Goal: Task Accomplishment & Management: Manage account settings

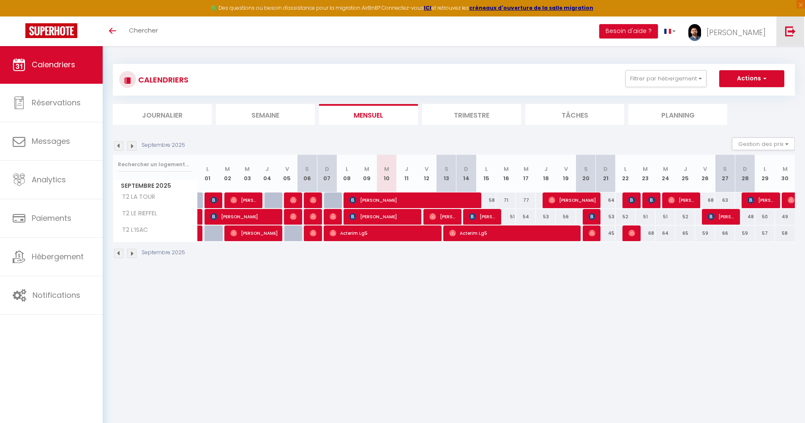
click at [787, 32] on img at bounding box center [790, 31] width 11 height 11
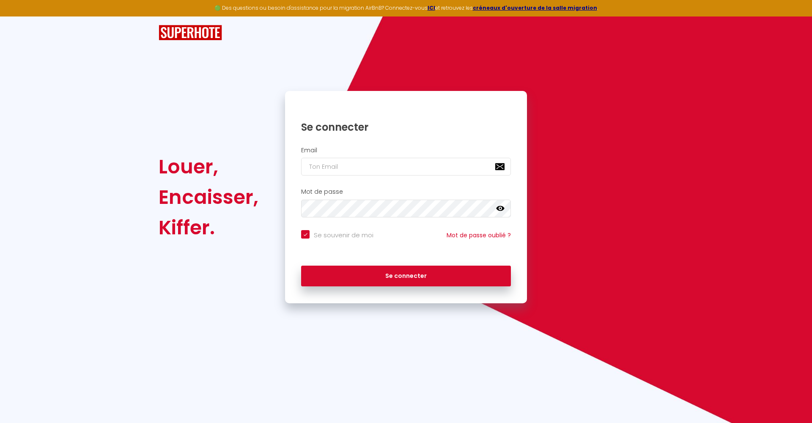
click at [499, 164] on input "email" at bounding box center [406, 167] width 210 height 18
type input "[EMAIL_ADDRESS][DOMAIN_NAME]"
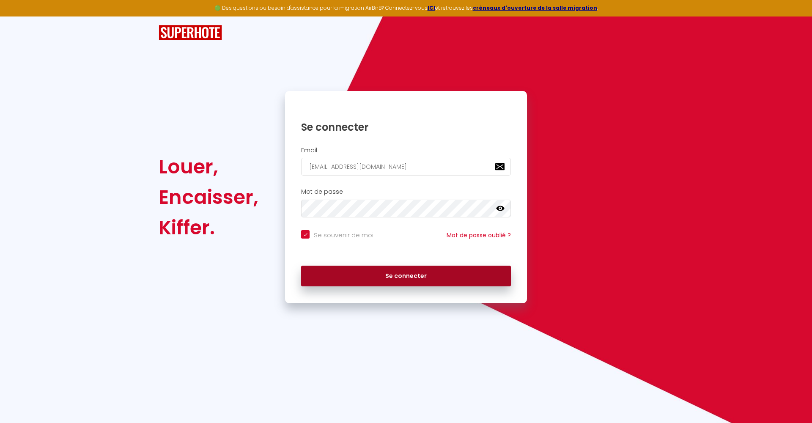
click at [395, 274] on button "Se connecter" at bounding box center [406, 275] width 210 height 21
checkbox input "true"
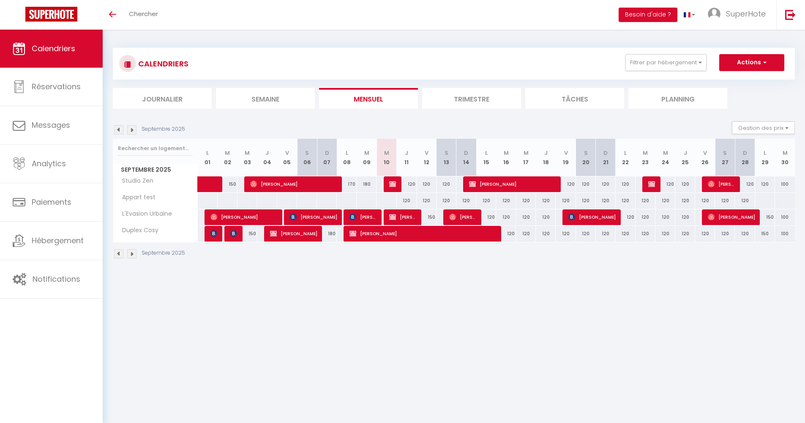
click at [301, 179] on span "[PERSON_NAME]" at bounding box center [294, 184] width 88 height 16
select select "OK"
select select "0"
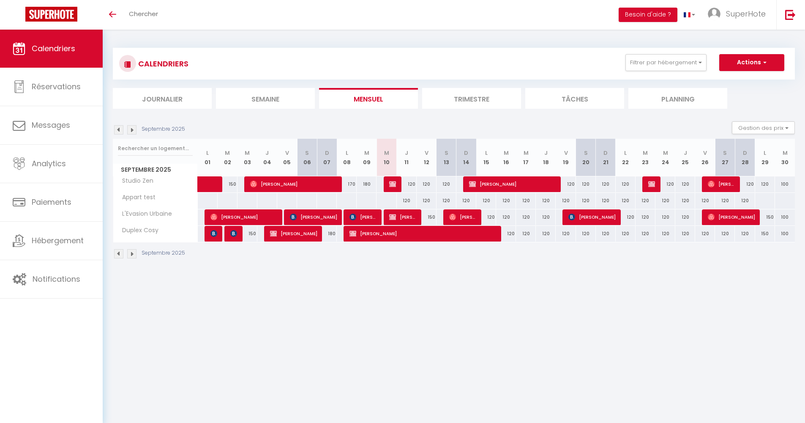
select select "1"
select select
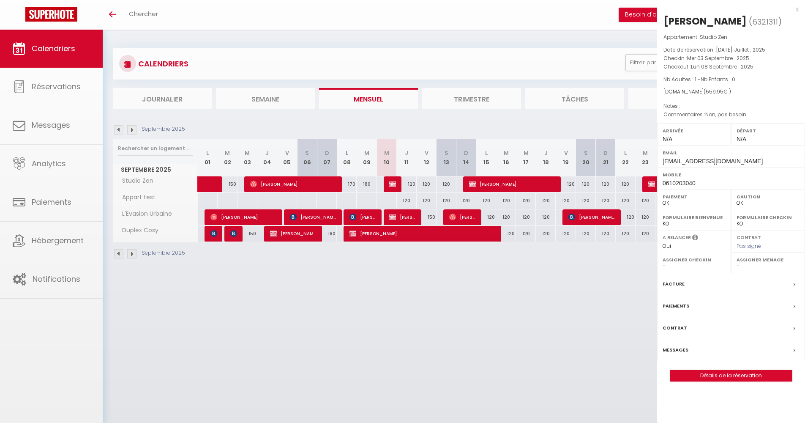
select select "13539"
select select "21800"
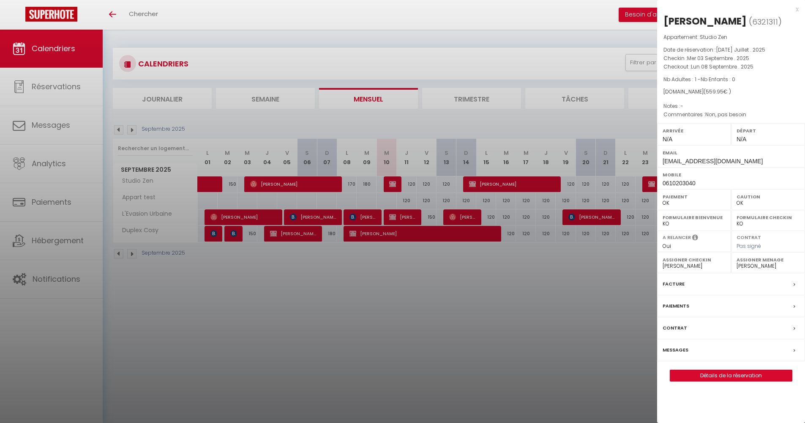
click at [689, 370] on link "Détails de la réservation" at bounding box center [732, 375] width 122 height 11
select select
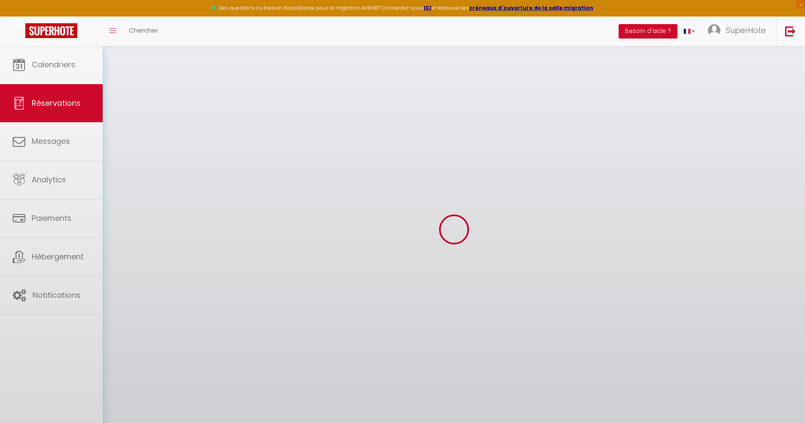
select select
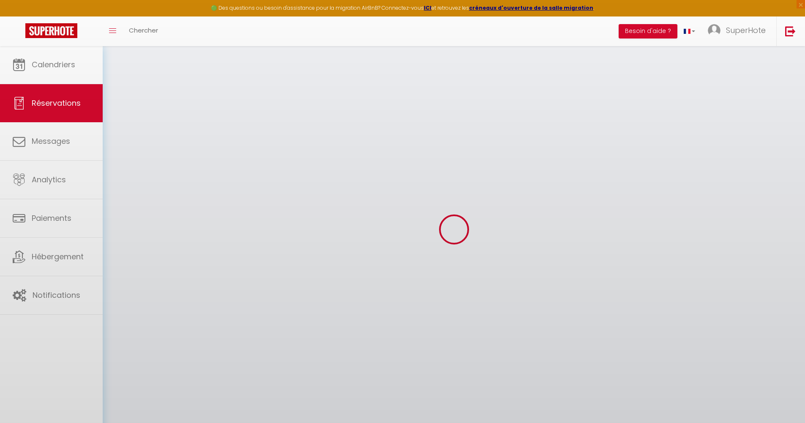
select select
checkbox input "false"
select select
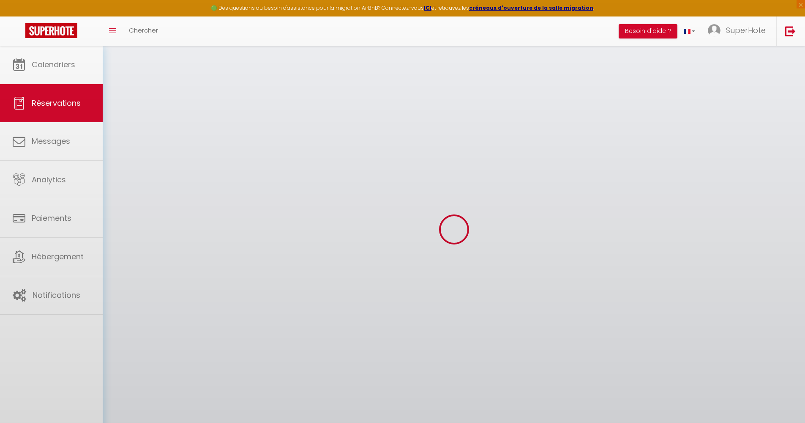
select select
checkbox input "false"
select select
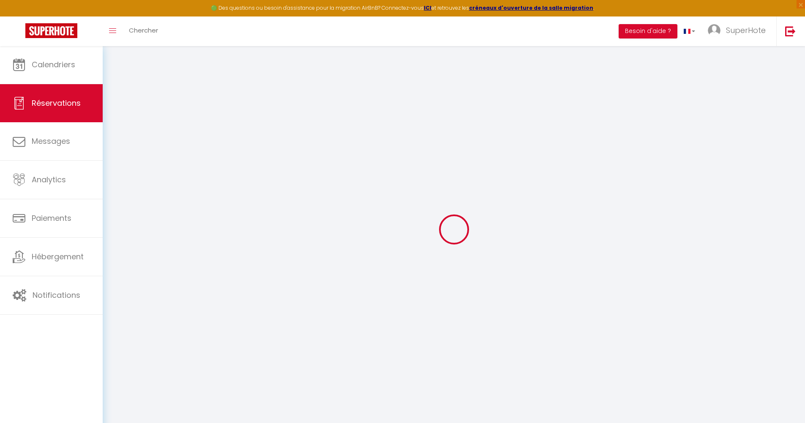
type input "Laurent"
type input "BARJOT"
type input "superhote.test@gmail.com"
type input "0610203040"
select select "FR"
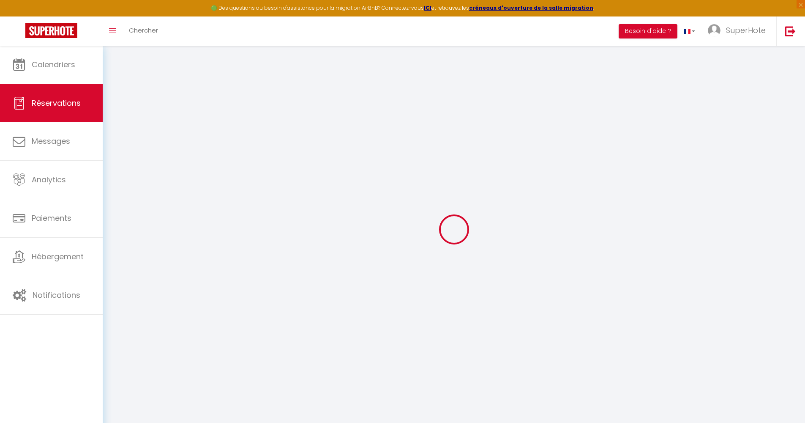
select select "33988"
select select "1"
select select
type input "1"
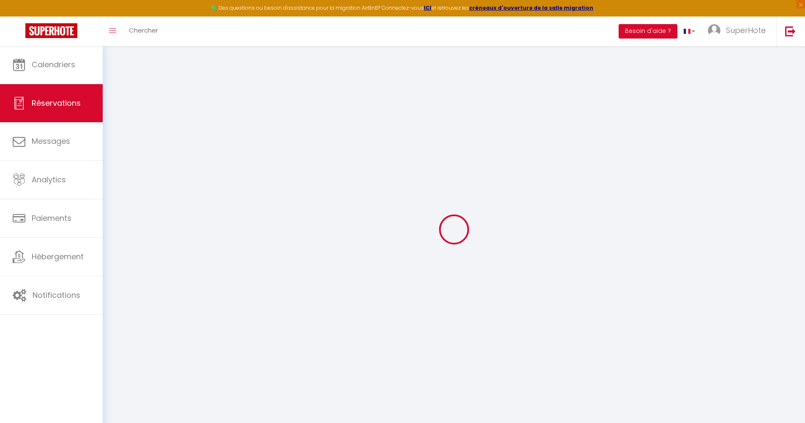
select select "12"
select select
type input "500"
checkbox input "true"
type input "3.99"
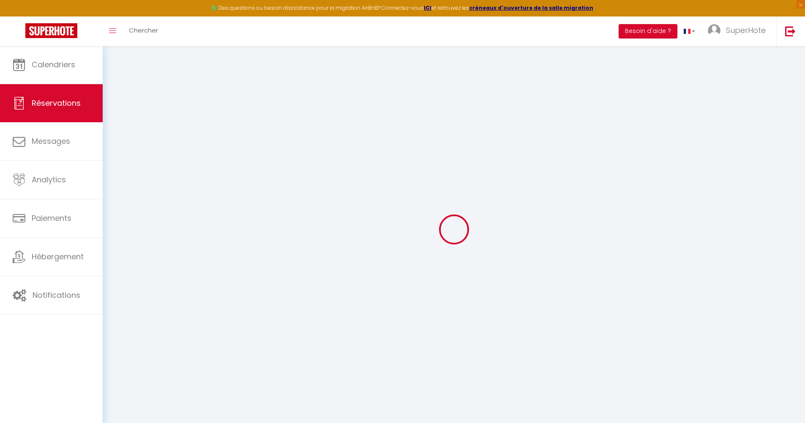
select select "1"
type input "50"
type input "0"
select index
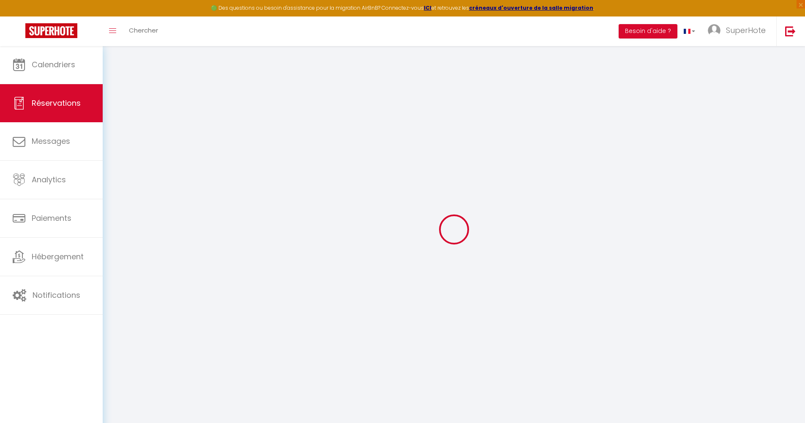
select select
select select "15"
checkbox input "true"
select select
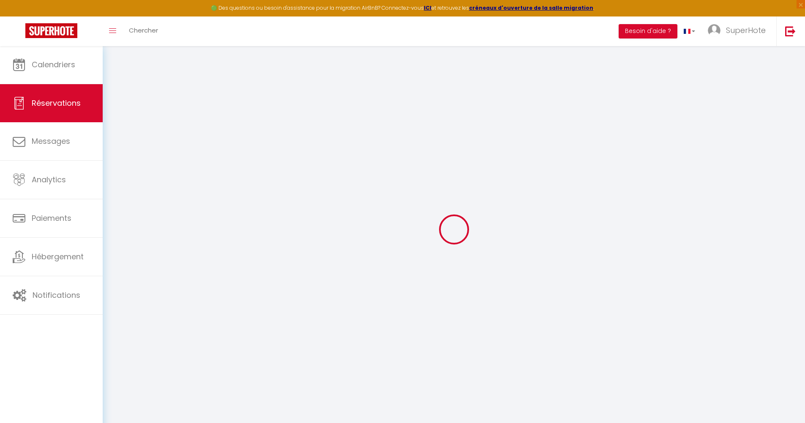
select select
checkbox input "true"
select index
select select
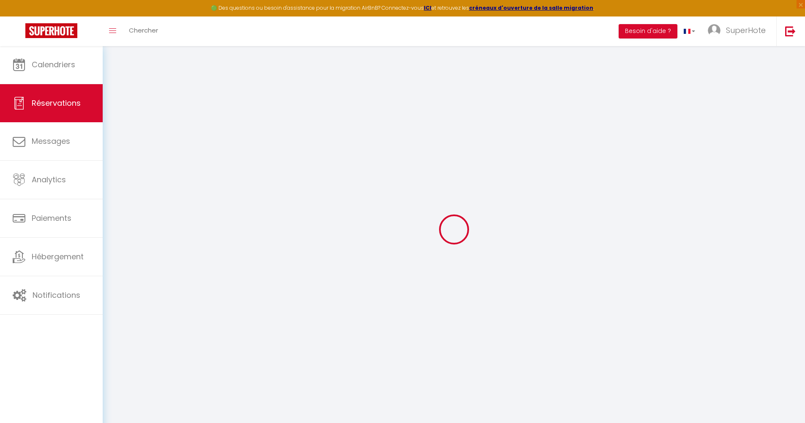
checkbox input "true"
select index
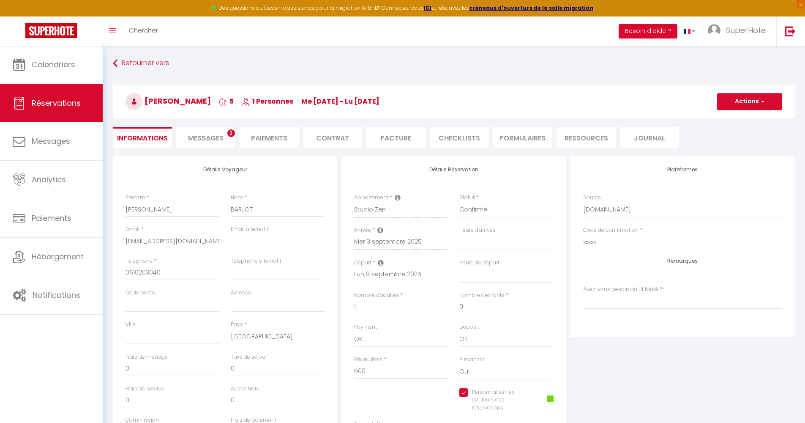
select select
checkbox input "true"
select index "Non, pas besoin"
type input "40"
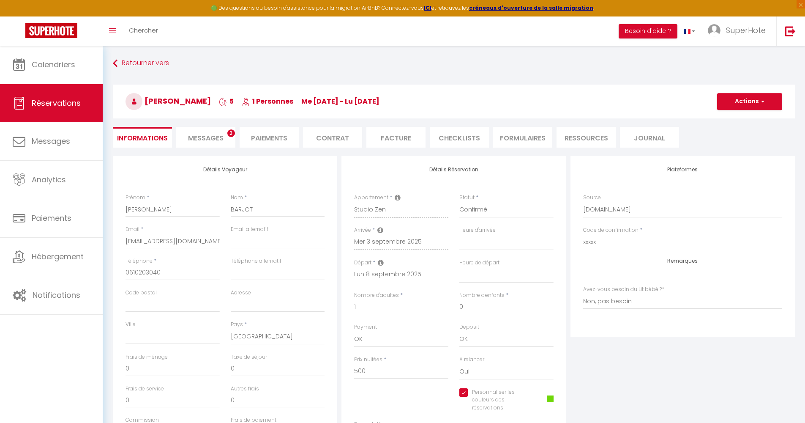
type input "19.95"
select select
checkbox input "true"
select select
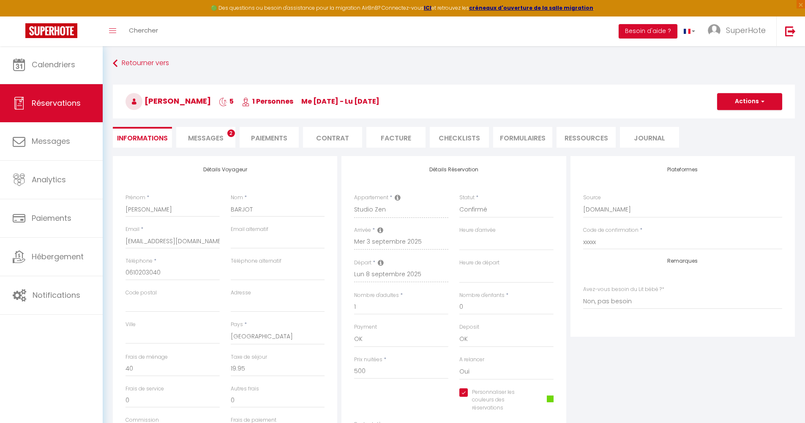
select select
click at [402, 135] on li "Facture" at bounding box center [396, 137] width 59 height 21
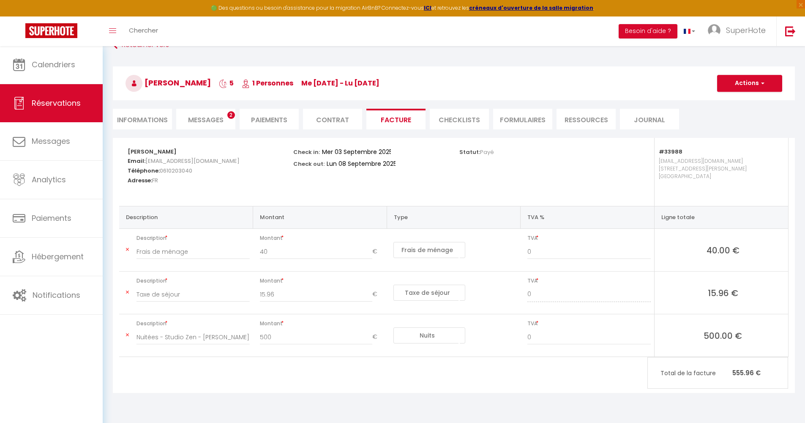
scroll to position [46, 0]
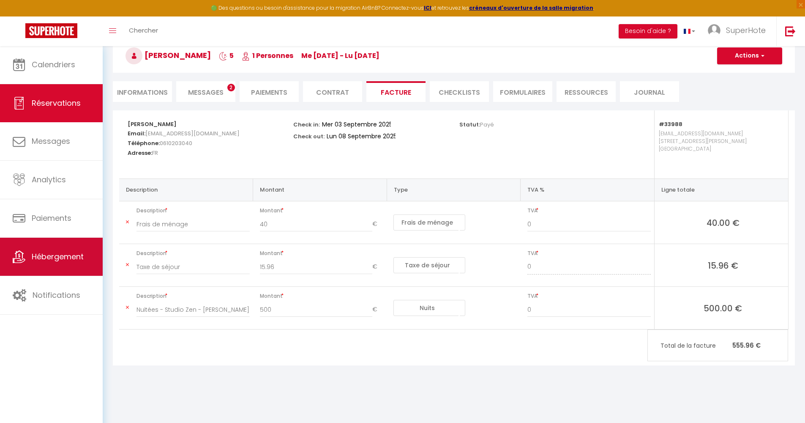
click at [58, 260] on span "Hébergement" at bounding box center [58, 256] width 52 height 11
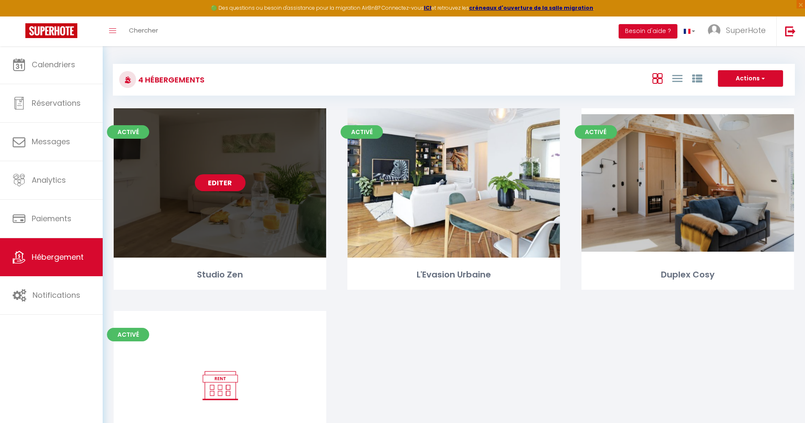
click at [236, 186] on link "Editer" at bounding box center [220, 182] width 51 height 17
select select "3"
select select "2"
select select "1"
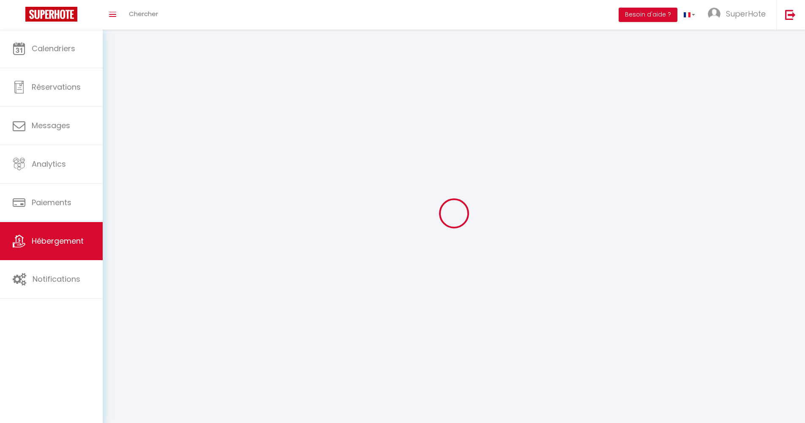
select select
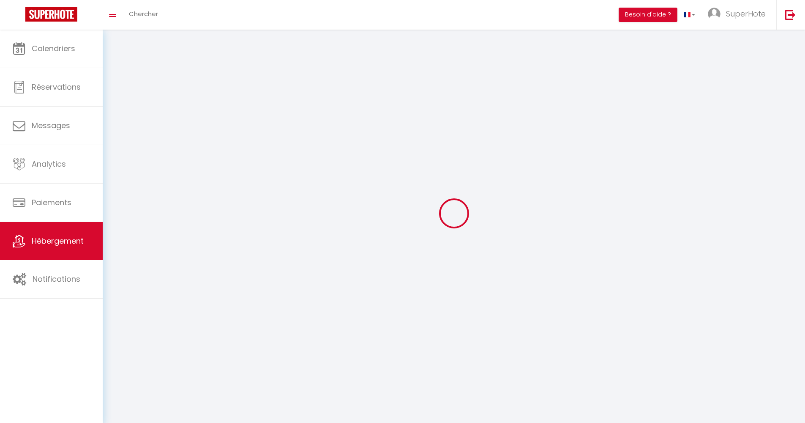
select select
checkbox input "false"
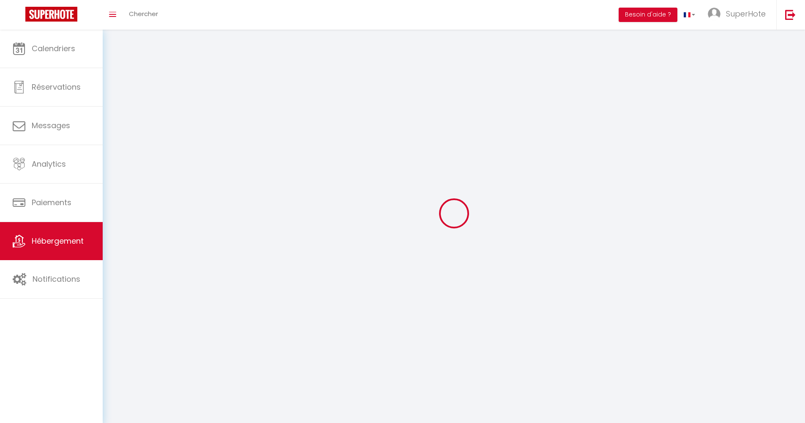
checkbox input "false"
select select
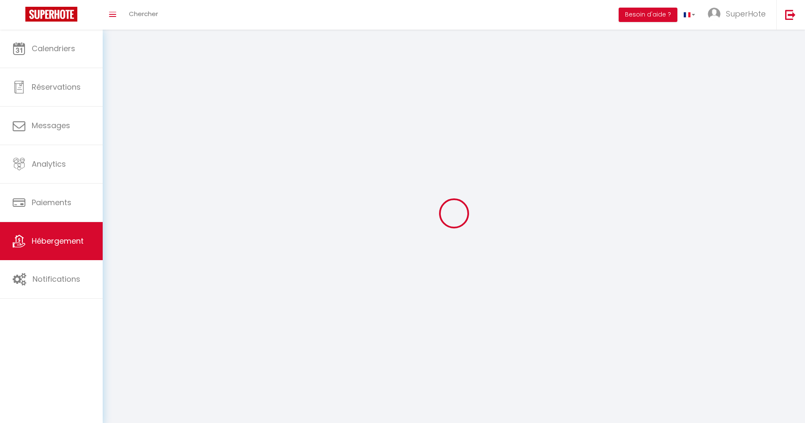
select select
checkbox input "false"
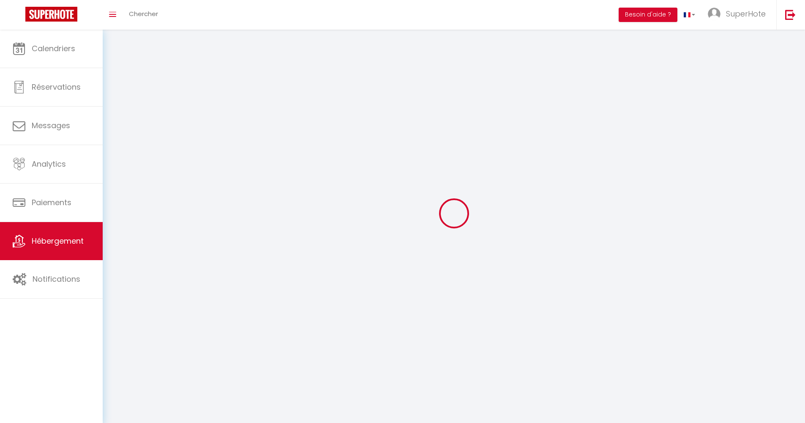
checkbox input "false"
select select
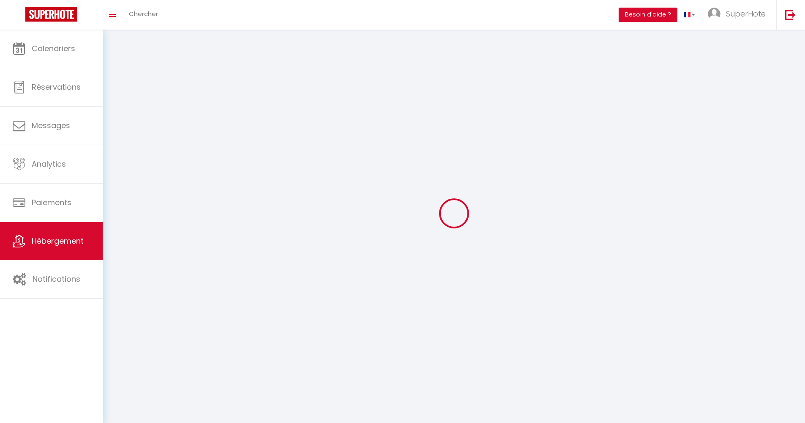
select select
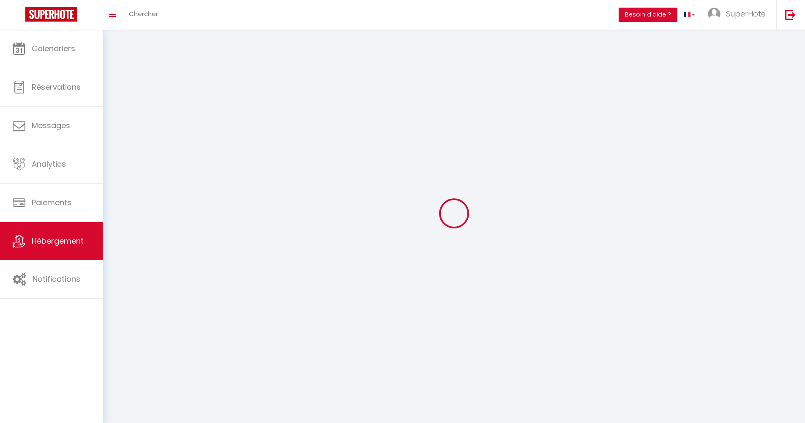
checkbox input "false"
select select
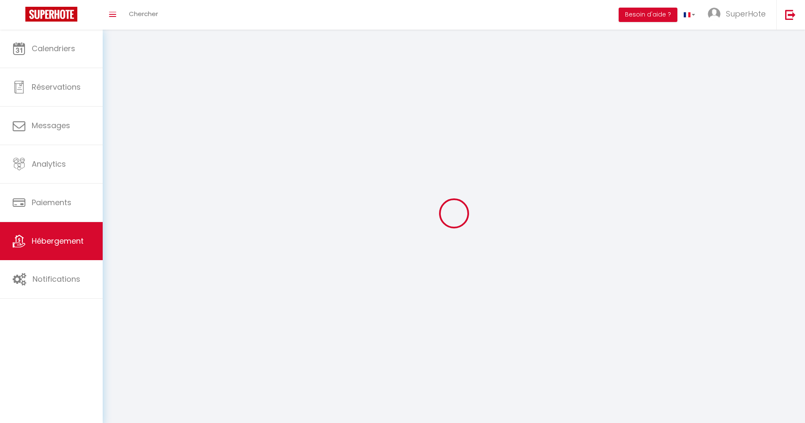
select select
select select "1"
select select
select select "28"
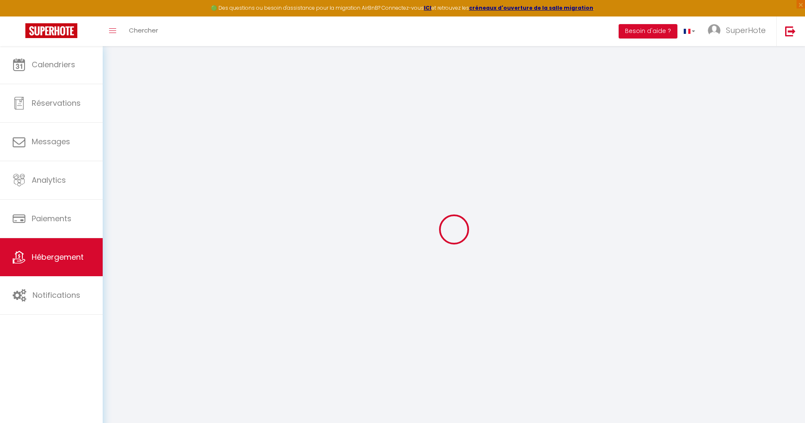
select select
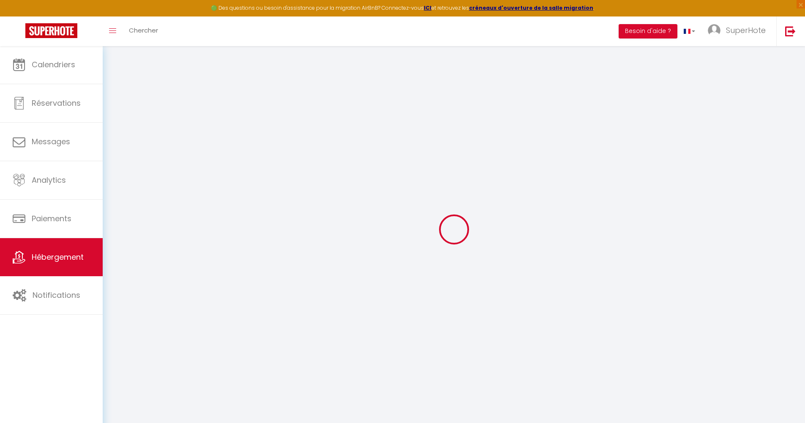
select select
checkbox input "false"
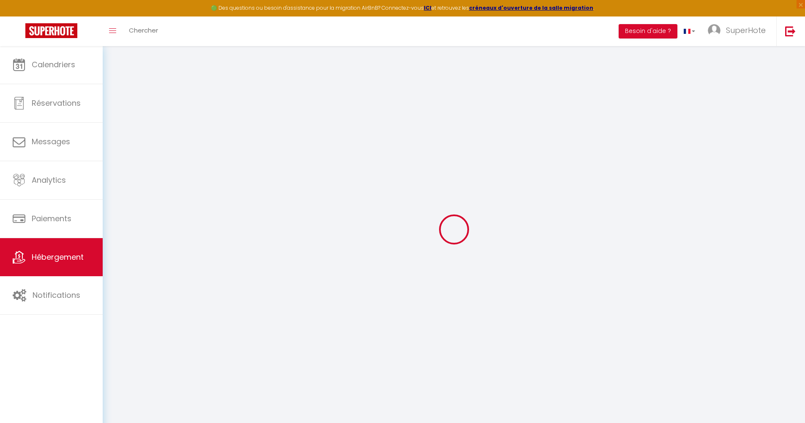
select select
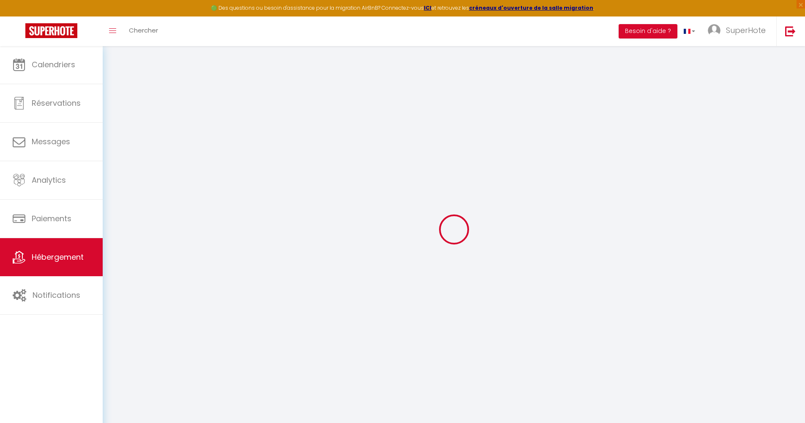
select select
checkbox input "false"
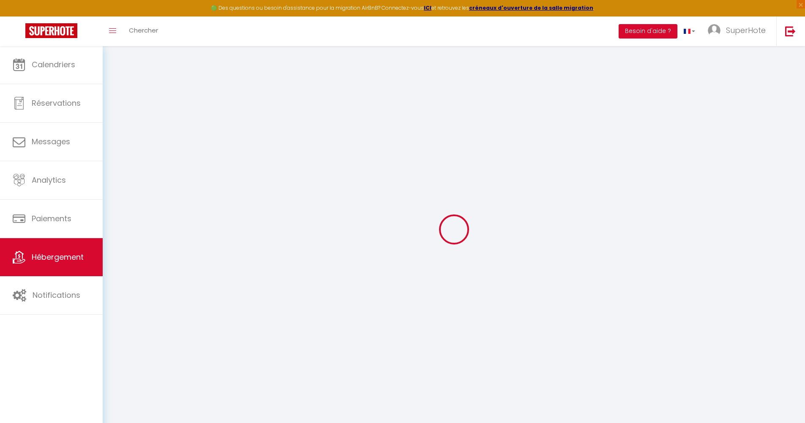
checkbox input "false"
select select
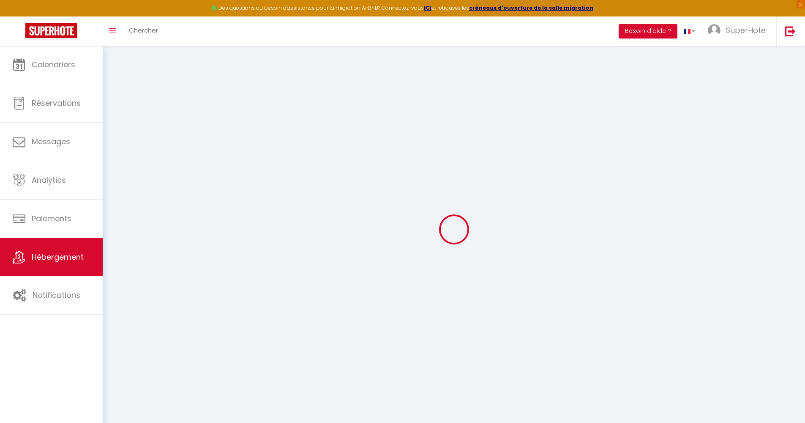
select select
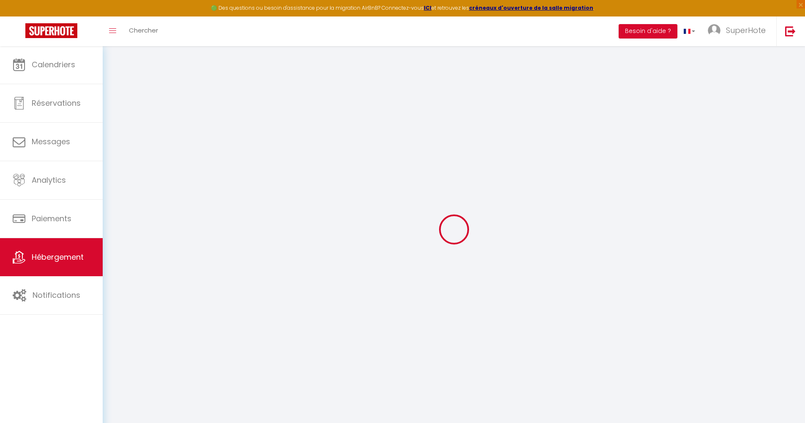
checkbox input "false"
select select
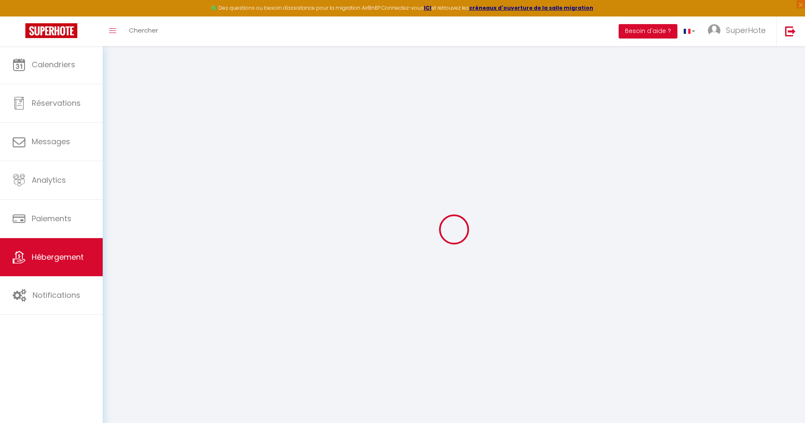
select select
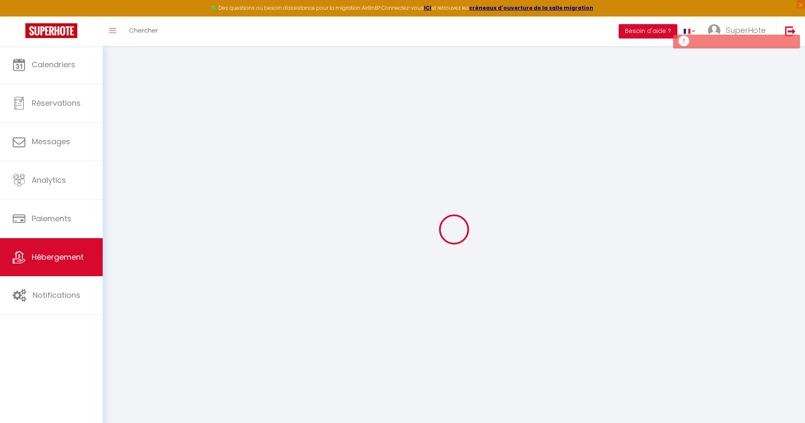
select select
checkbox input "false"
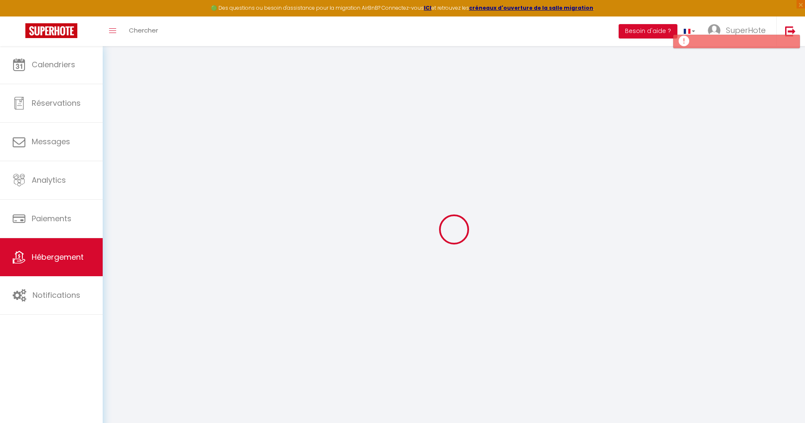
checkbox input "false"
select select
type input "Studio Zen"
type input "Martine"
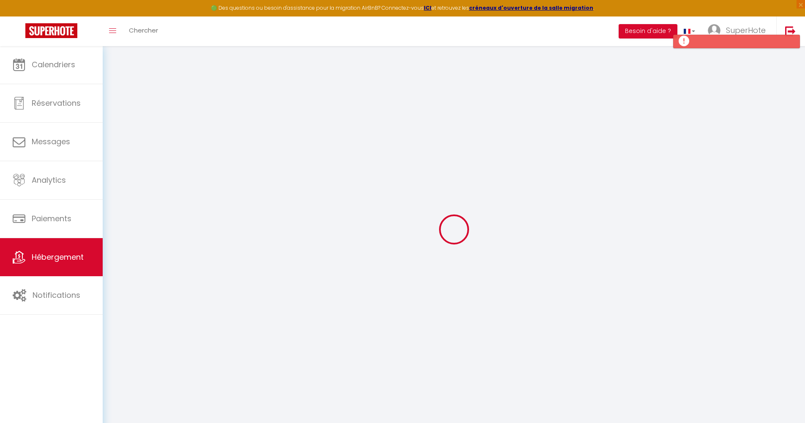
type input "DUPOND"
select select "1"
type input "60"
type input "5"
type input "40"
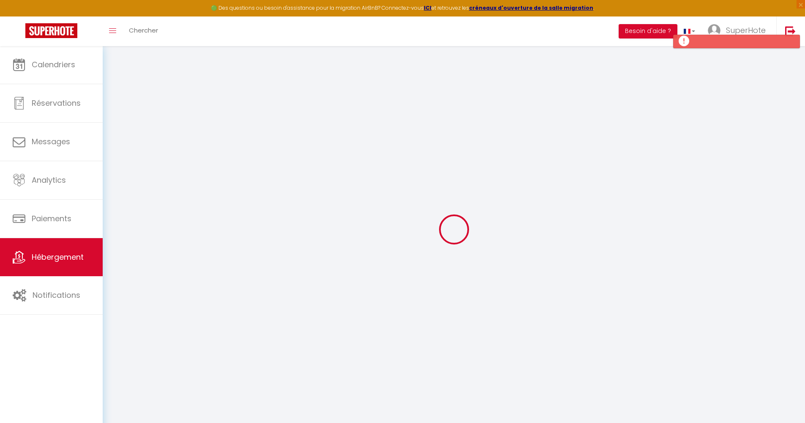
type input "3.99"
type input "500"
select select
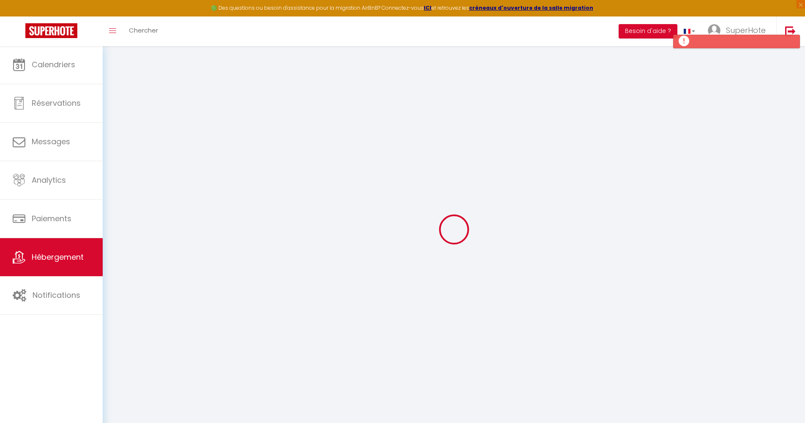
select select
type input "10 rue de gonta"
type input "31200"
type input "Toulouse"
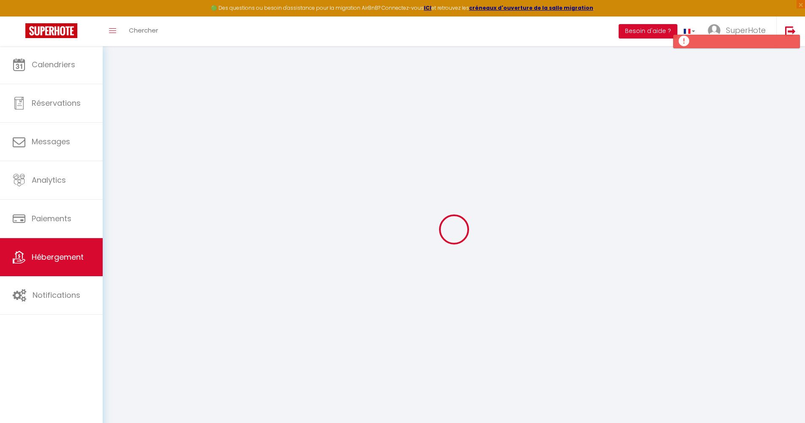
type input "[EMAIL_ADDRESS][DOMAIN_NAME]"
select select
checkbox input "true"
checkbox input "false"
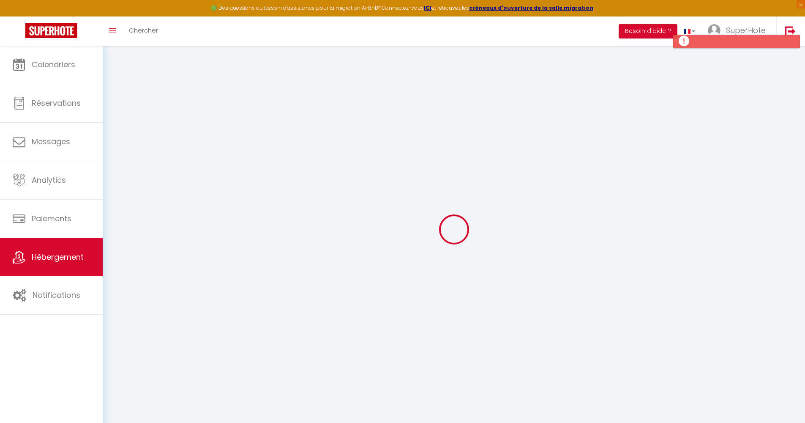
checkbox input "false"
type input "50"
type input "20"
type input "0"
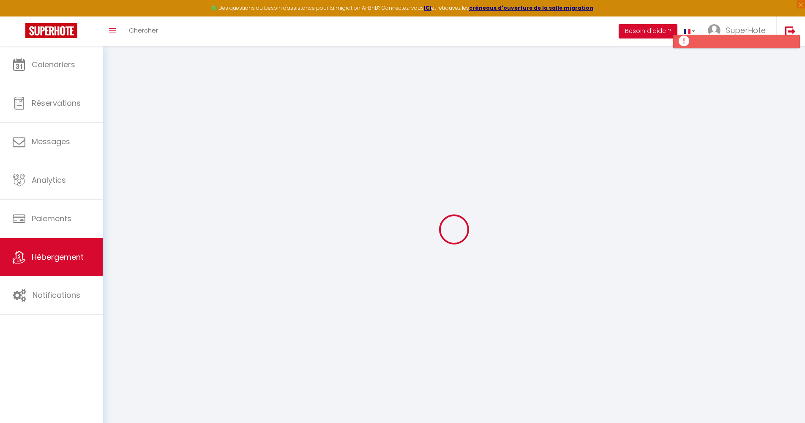
select select
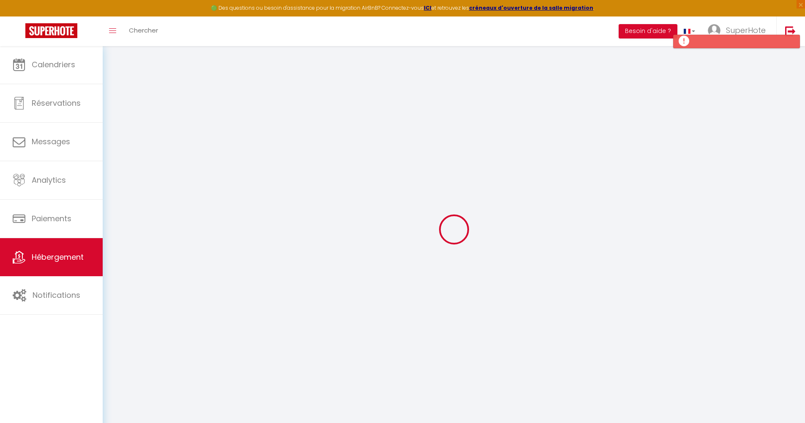
select select
checkbox input "true"
checkbox input "false"
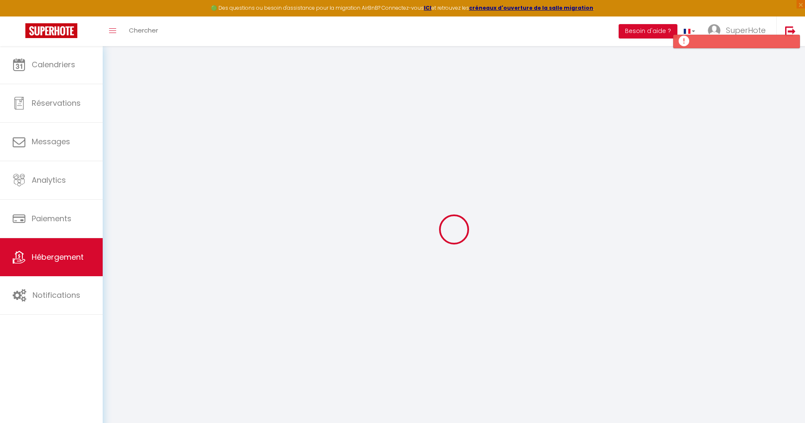
select select
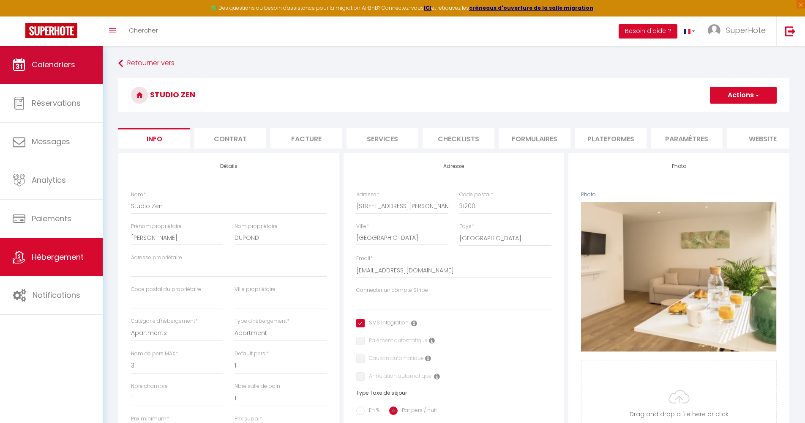
click at [55, 73] on link "Calendriers" at bounding box center [51, 65] width 103 height 38
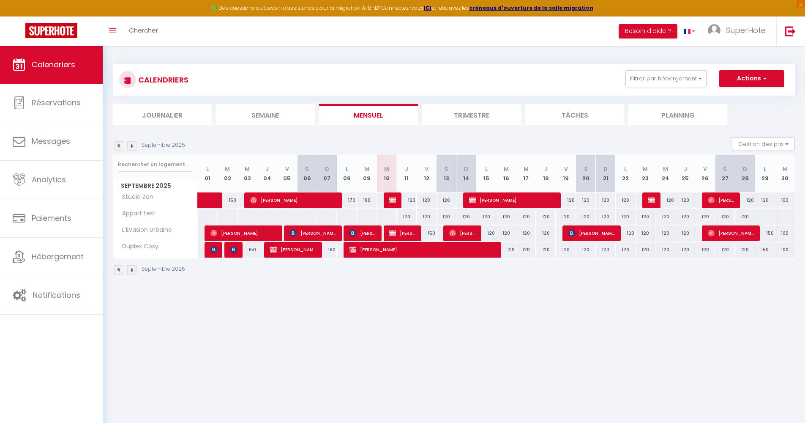
click at [307, 134] on section "Septembre 2025 Gestion des prix Nb Nuits minimum Règles Disponibilité Septembre…" at bounding box center [454, 206] width 682 height 154
click at [263, 200] on span "Laurent BARJOT" at bounding box center [293, 200] width 86 height 16
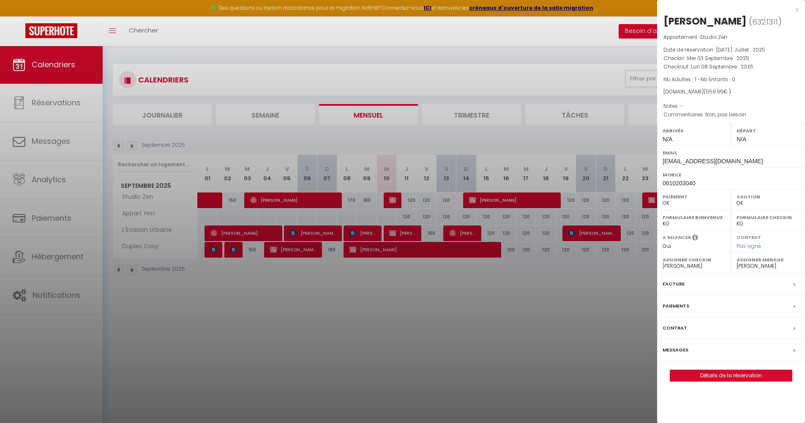
click at [511, 132] on div at bounding box center [402, 211] width 805 height 423
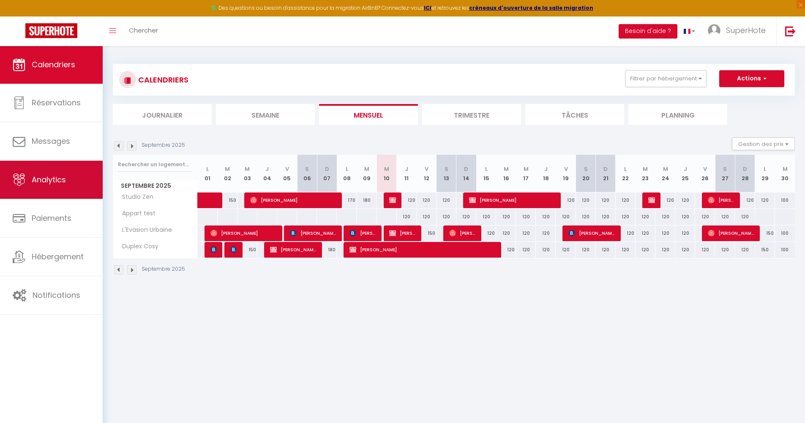
click at [46, 183] on span "Analytics" at bounding box center [49, 179] width 34 height 11
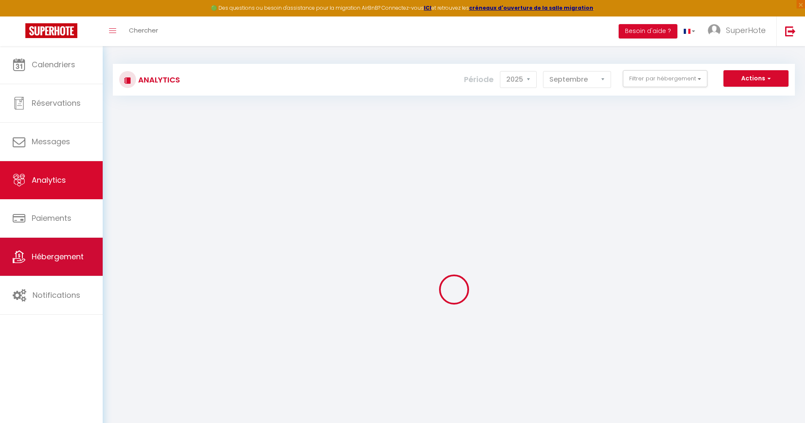
click at [55, 223] on span "Paiements" at bounding box center [52, 218] width 40 height 11
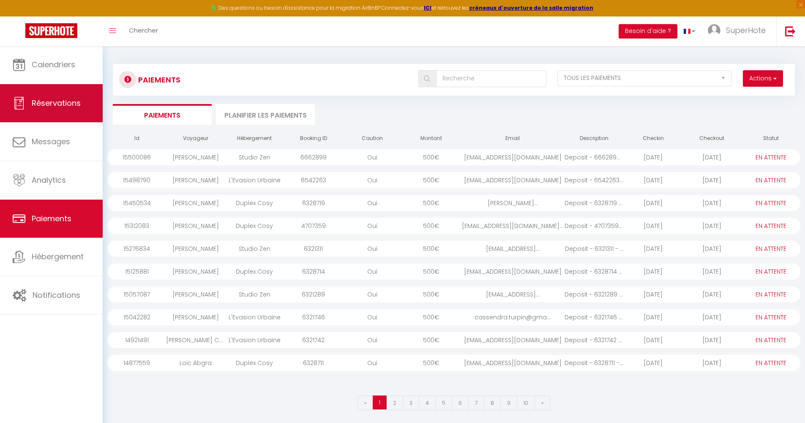
click at [59, 103] on span "Réservations" at bounding box center [56, 103] width 49 height 11
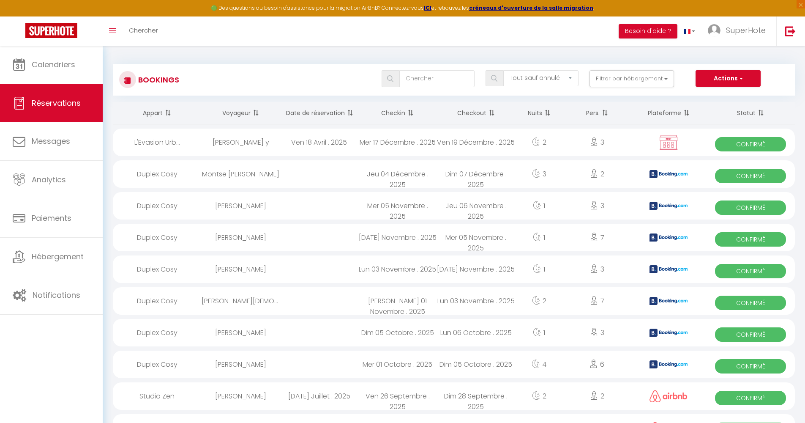
click at [282, 136] on div "Ven 18 Avril . 2025" at bounding box center [319, 142] width 79 height 27
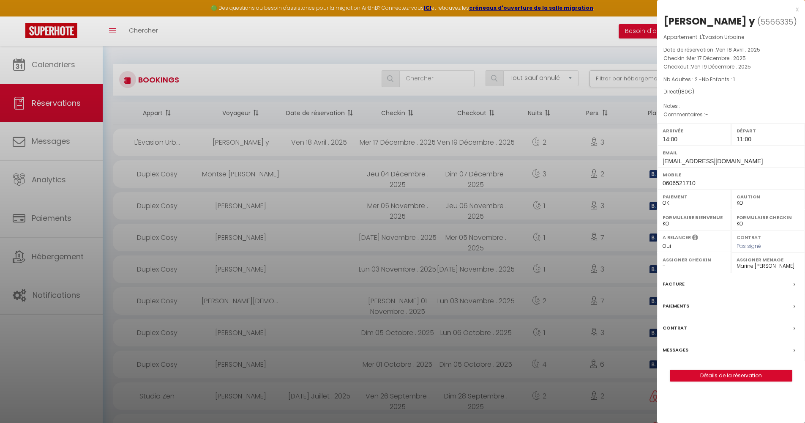
click at [669, 276] on div "Facture" at bounding box center [731, 284] width 148 height 22
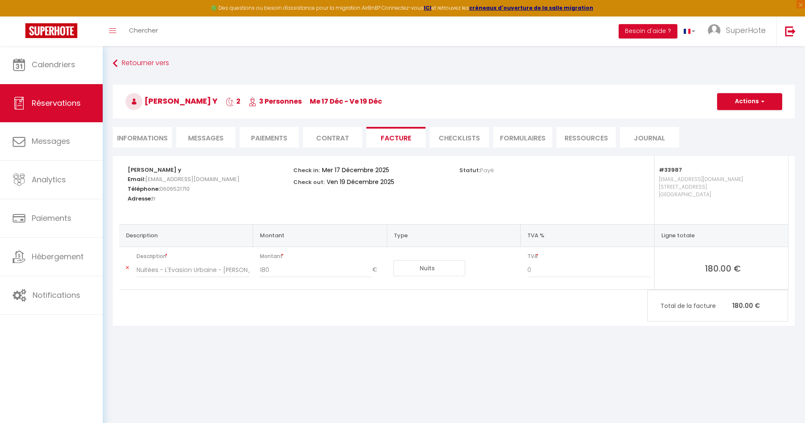
click at [739, 103] on button "Actions" at bounding box center [749, 101] width 65 height 17
click at [495, 88] on h3 "Sophie Duo y 2 3 Personnes me 17 Déc - ve 19 Déc" at bounding box center [454, 102] width 682 height 34
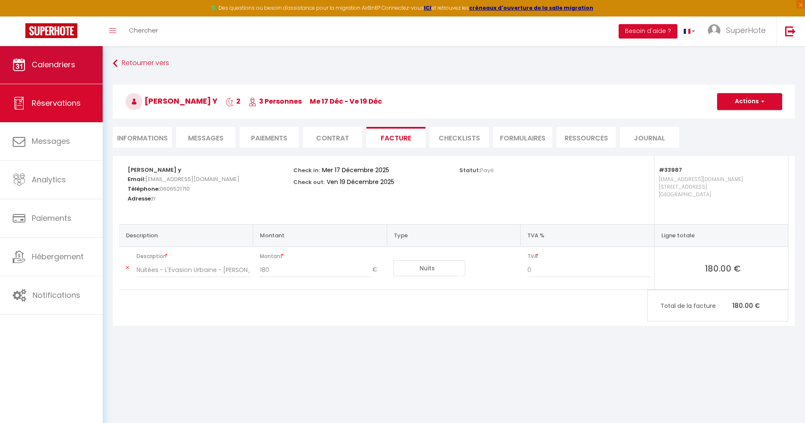
click at [52, 59] on span "Calendriers" at bounding box center [54, 64] width 44 height 11
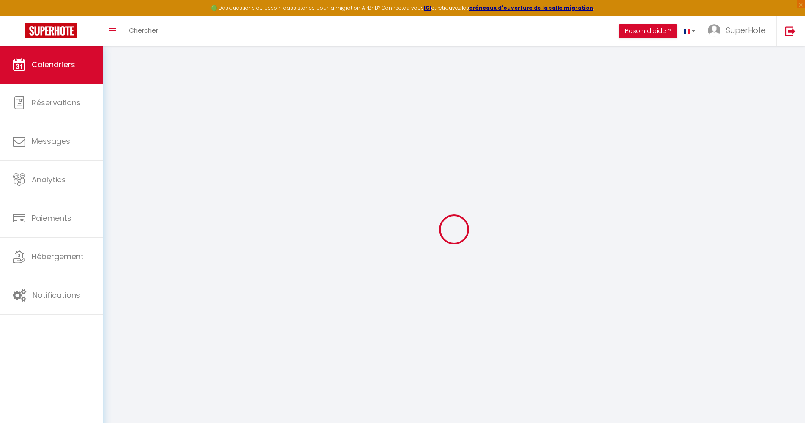
click at [46, 65] on span "Calendriers" at bounding box center [54, 64] width 44 height 11
